Goal: Transaction & Acquisition: Book appointment/travel/reservation

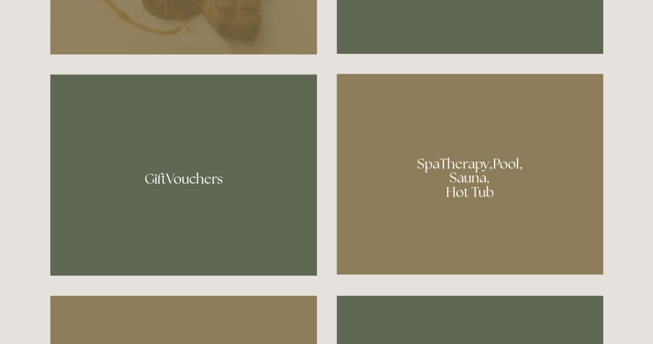
scroll to position [810, 0]
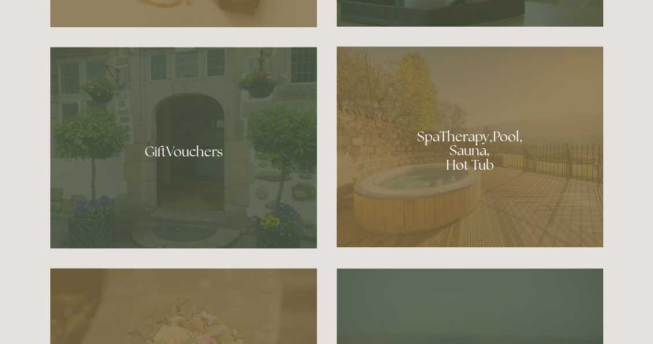
click at [475, 146] on div at bounding box center [470, 146] width 267 height 201
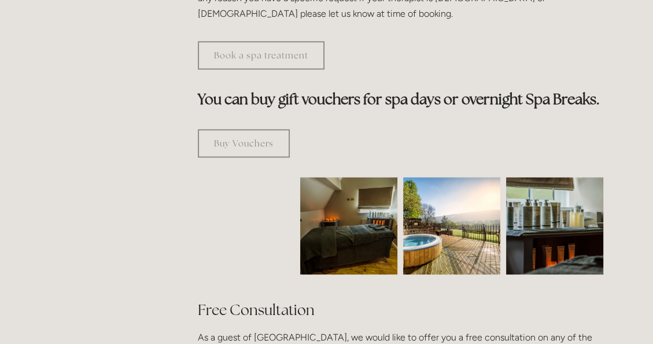
scroll to position [636, 0]
click at [323, 191] on img at bounding box center [349, 224] width 146 height 97
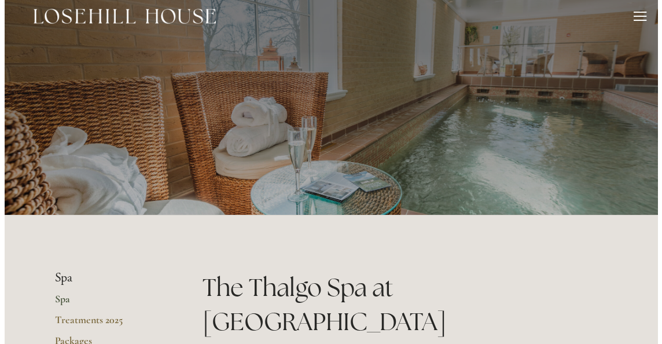
scroll to position [0, 0]
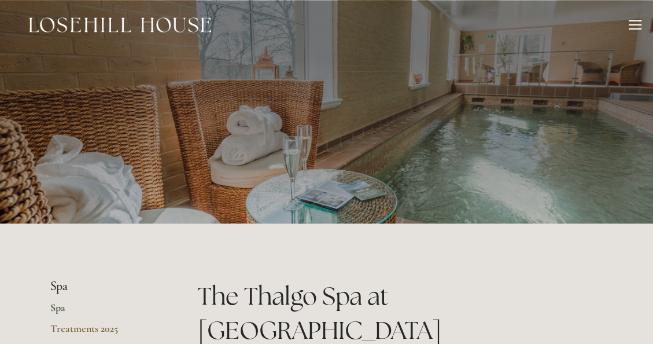
click at [636, 23] on div at bounding box center [635, 26] width 13 height 13
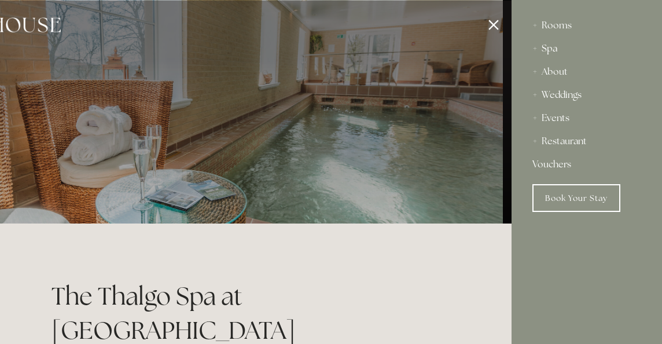
click at [554, 22] on div "Rooms" at bounding box center [586, 25] width 109 height 23
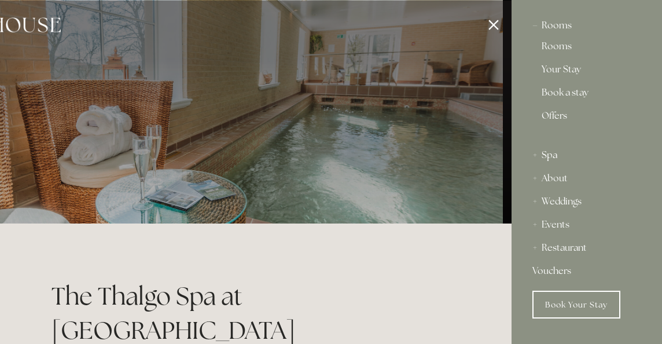
click at [559, 45] on link "Rooms" at bounding box center [586, 49] width 90 height 14
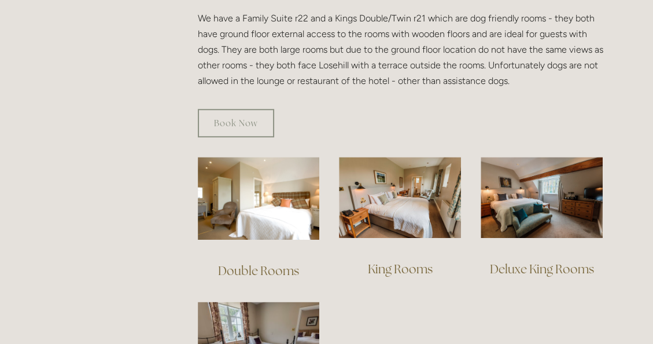
scroll to position [752, 0]
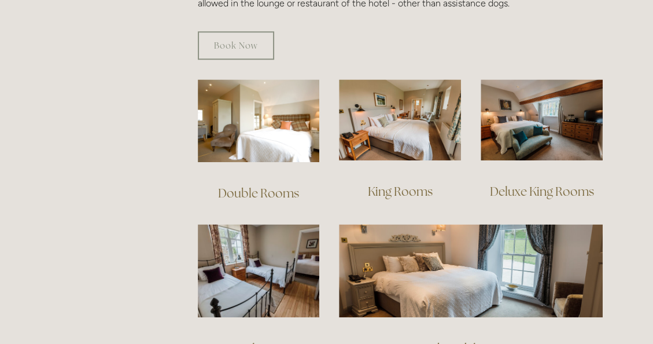
click at [251, 115] on img at bounding box center [259, 120] width 122 height 83
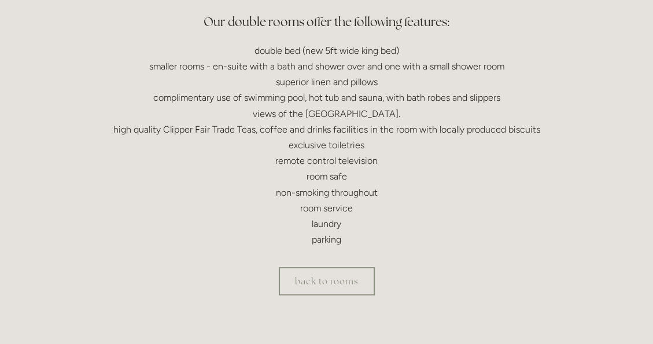
scroll to position [405, 0]
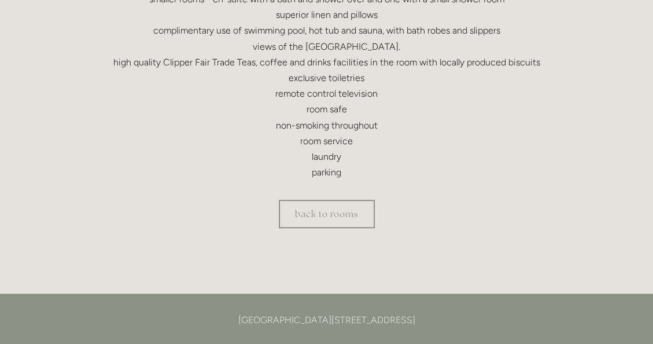
click at [324, 211] on link "back to rooms" at bounding box center [327, 214] width 96 height 28
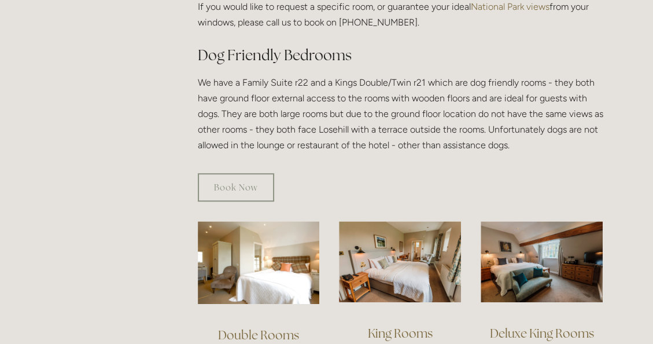
scroll to position [694, 0]
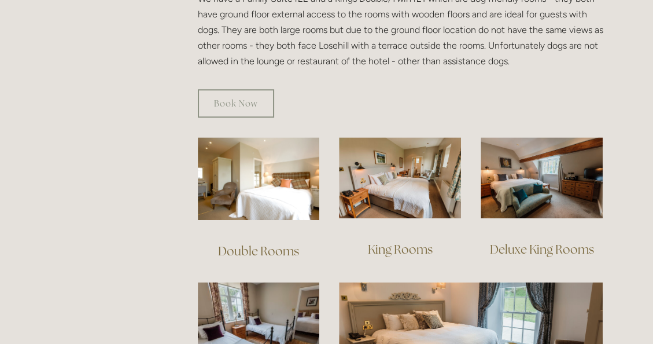
click at [412, 185] on img at bounding box center [400, 178] width 122 height 82
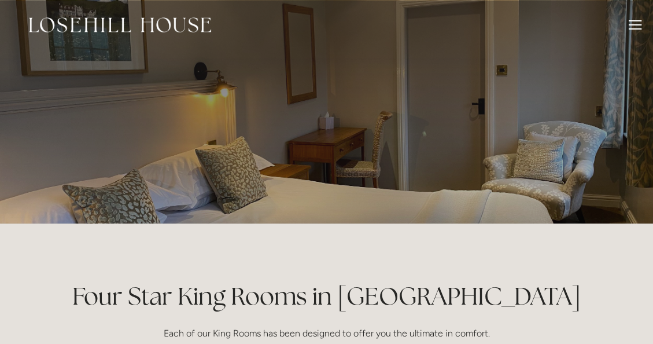
click at [633, 22] on div at bounding box center [635, 26] width 13 height 13
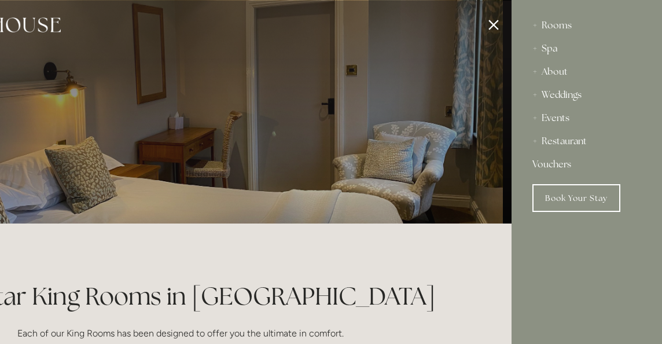
click at [569, 196] on link "Book Your Stay" at bounding box center [576, 198] width 88 height 28
